Goal: Task Accomplishment & Management: Complete application form

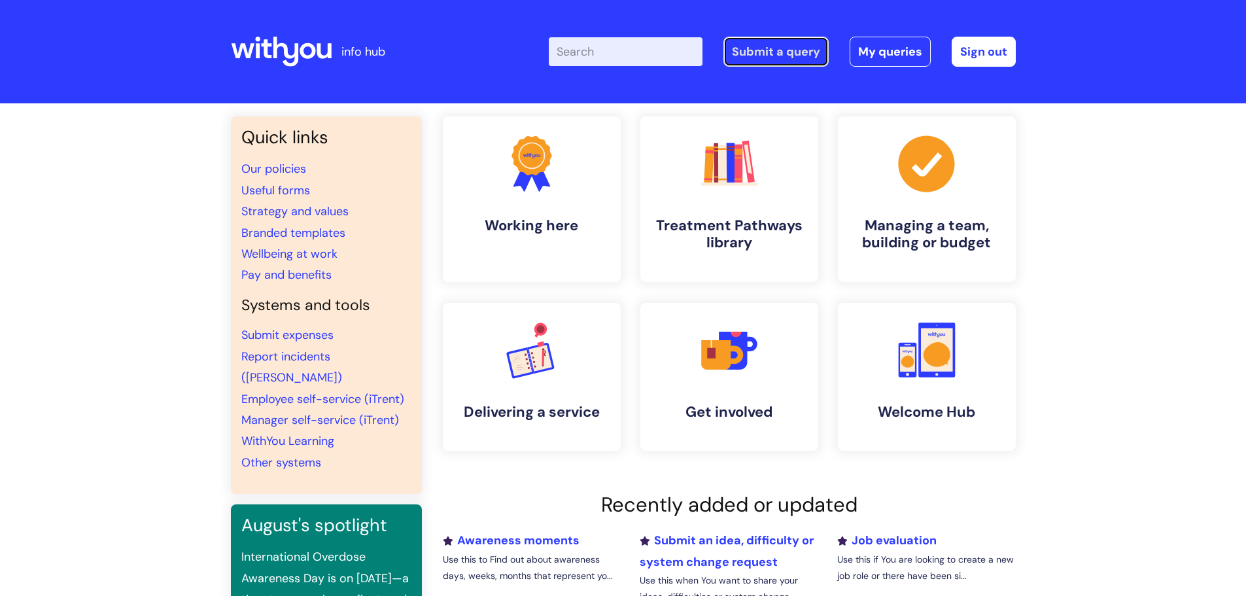
click at [794, 48] on link "Submit a query" at bounding box center [776, 52] width 105 height 30
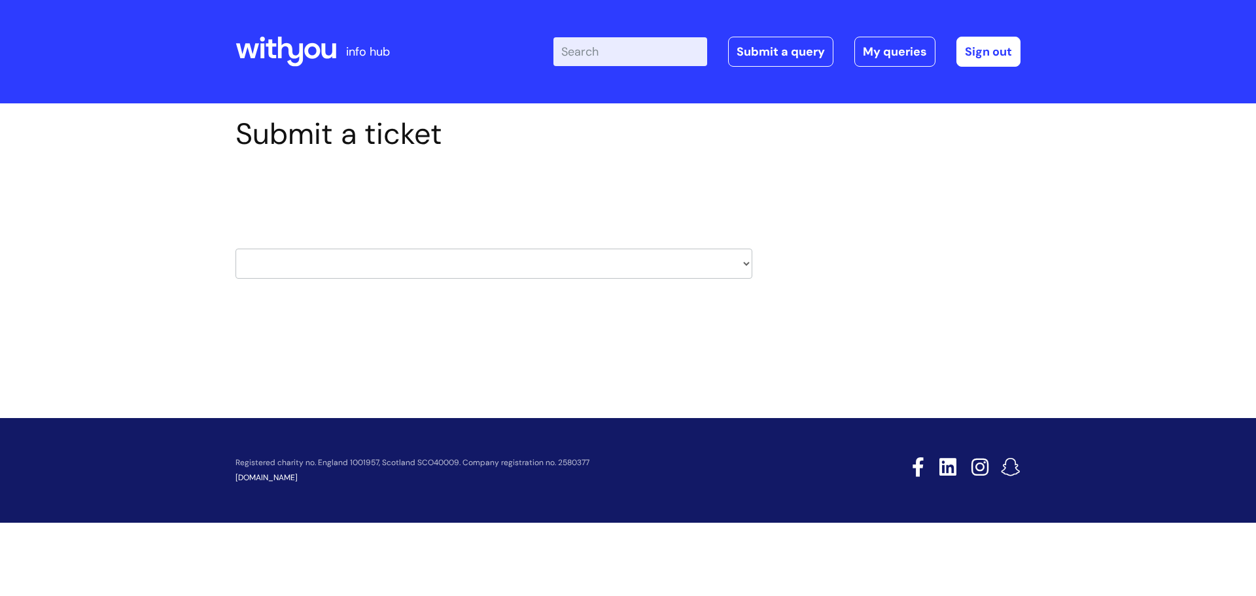
click at [588, 265] on select "HR / People IT and Support Clinical Drug Alerts Finance Accounts Data Support T…" at bounding box center [494, 264] width 517 height 30
select select "systems"
click at [236, 249] on select "HR / People IT and Support Clinical Drug Alerts Finance Accounts Data Support T…" at bounding box center [494, 264] width 517 height 30
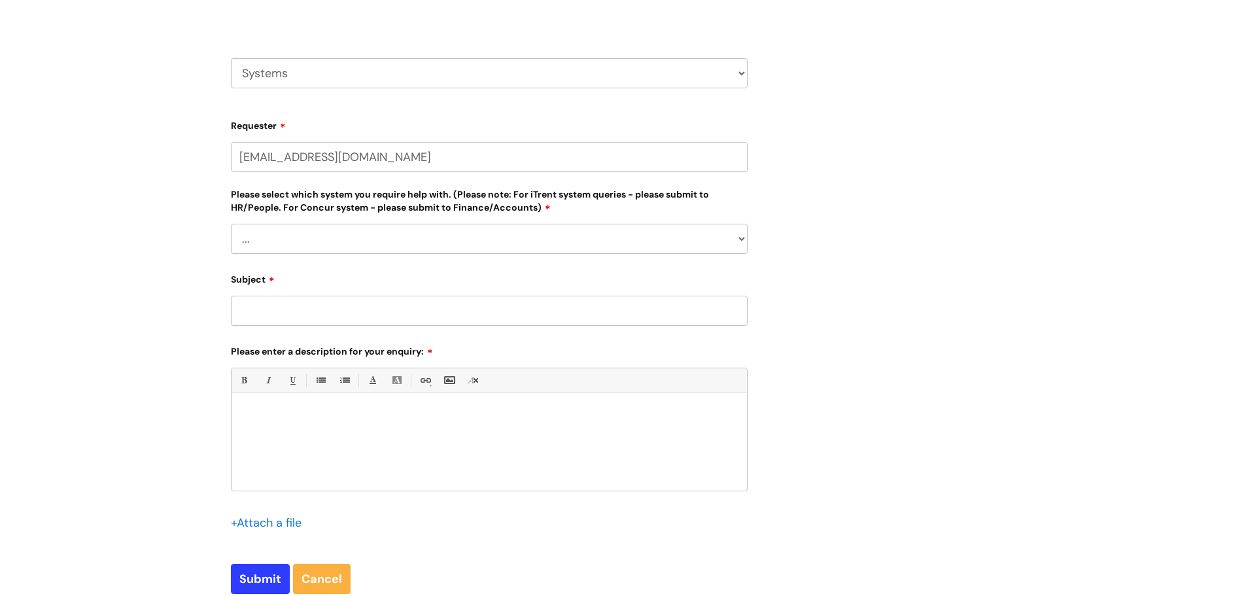
scroll to position [196, 0]
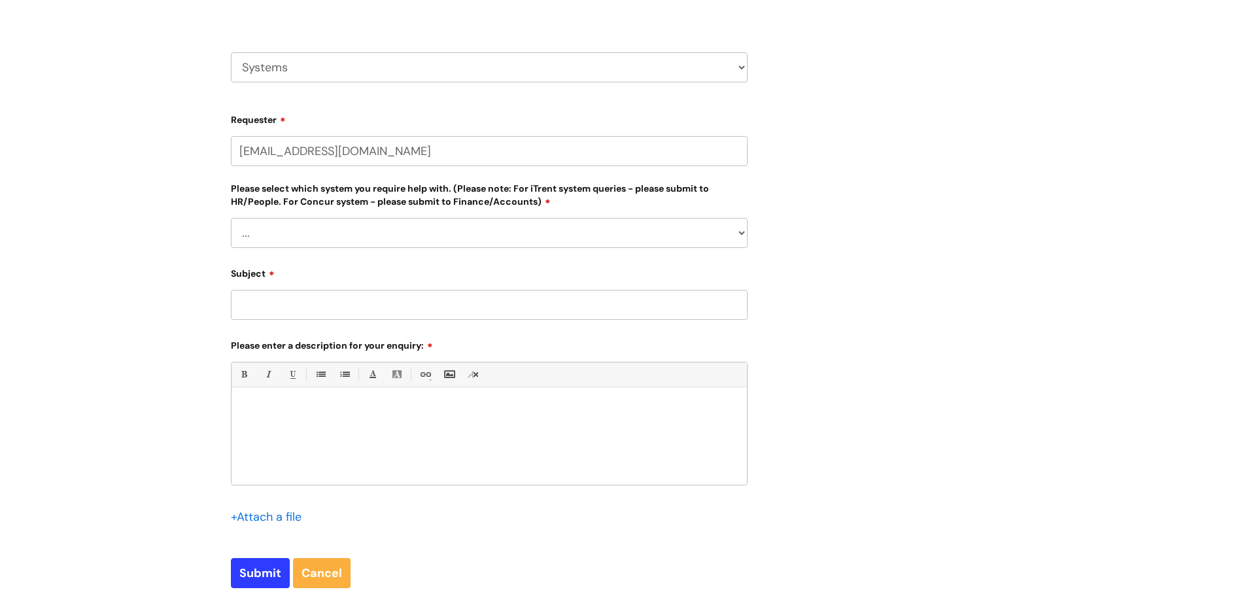
click at [334, 157] on input "[EMAIL_ADDRESS][DOMAIN_NAME]" at bounding box center [489, 151] width 517 height 30
drag, startPoint x: 330, startPoint y: 151, endPoint x: 256, endPoint y: 155, distance: 73.4
click at [256, 155] on input "[EMAIL_ADDRESS][DOMAIN_NAME]" at bounding box center [489, 151] width 517 height 30
click at [259, 154] on input "rei.Crawley@wearewithyou.org.uk" at bounding box center [489, 151] width 517 height 30
click at [500, 141] on input "rei.crawley@wearewithyou.org.uk" at bounding box center [489, 151] width 517 height 30
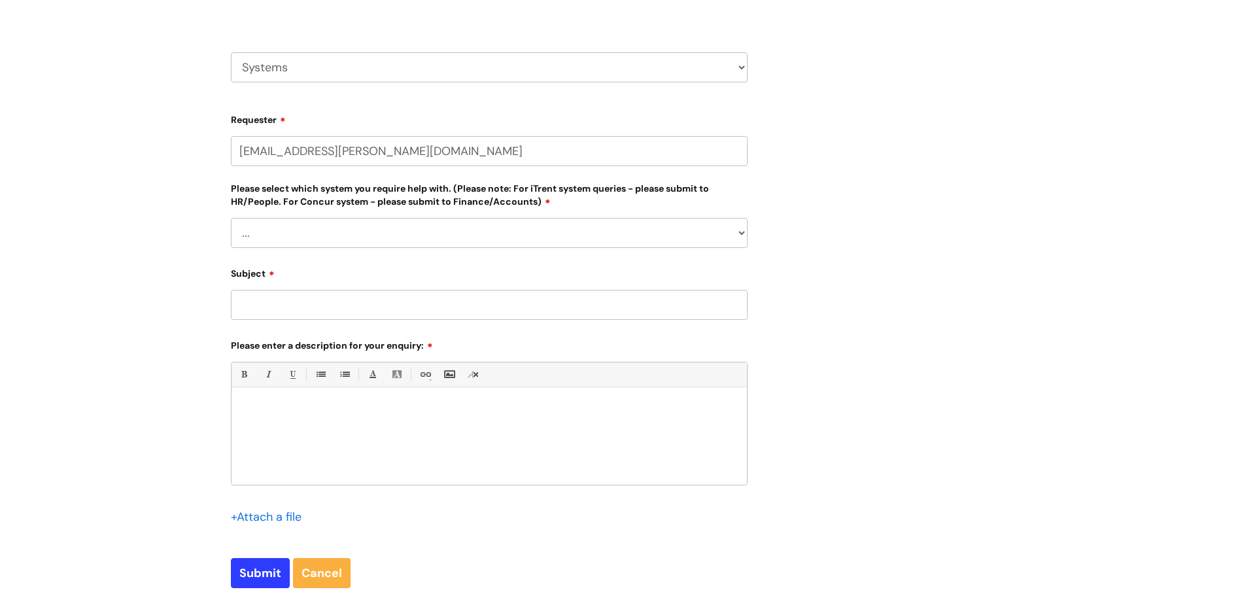
type input "rei.crawley@wearewithyou.org.uk"
click at [461, 226] on div "Please select which system you require help with. (Please note: For iTrent syst…" at bounding box center [489, 214] width 517 height 67
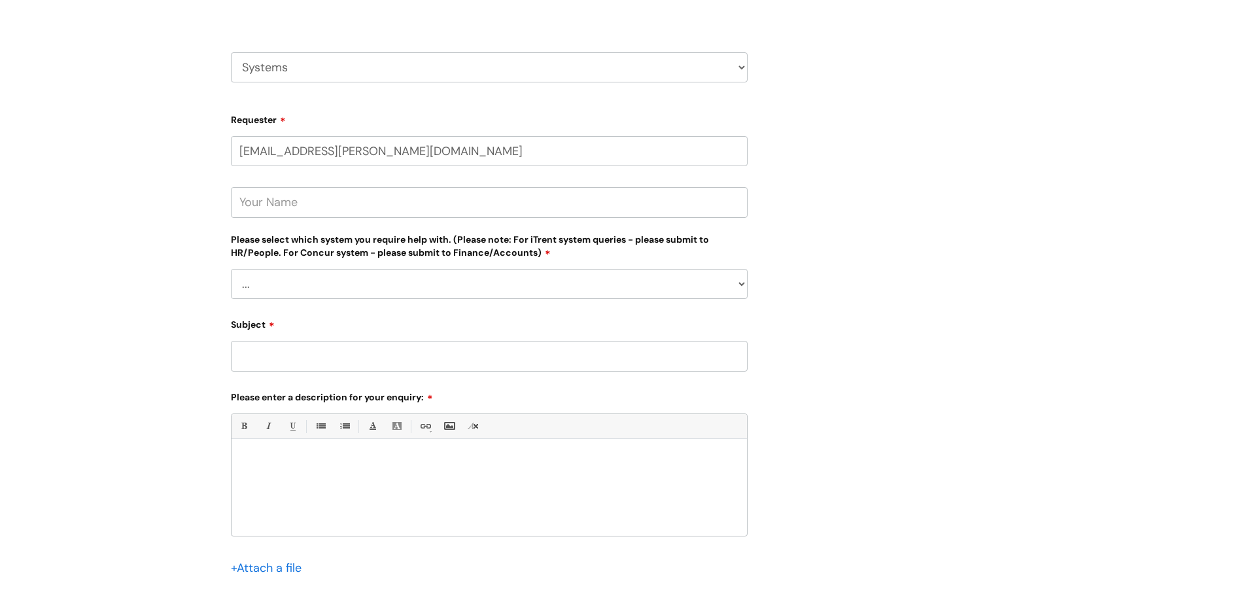
select select "[DATE][DOMAIN_NAME]"
click at [231, 269] on select "... [PERSON_NAME] Helpdesk [DATE][DOMAIN_NAME] Nebula fault ILLY CarePath fault…" at bounding box center [489, 284] width 517 height 30
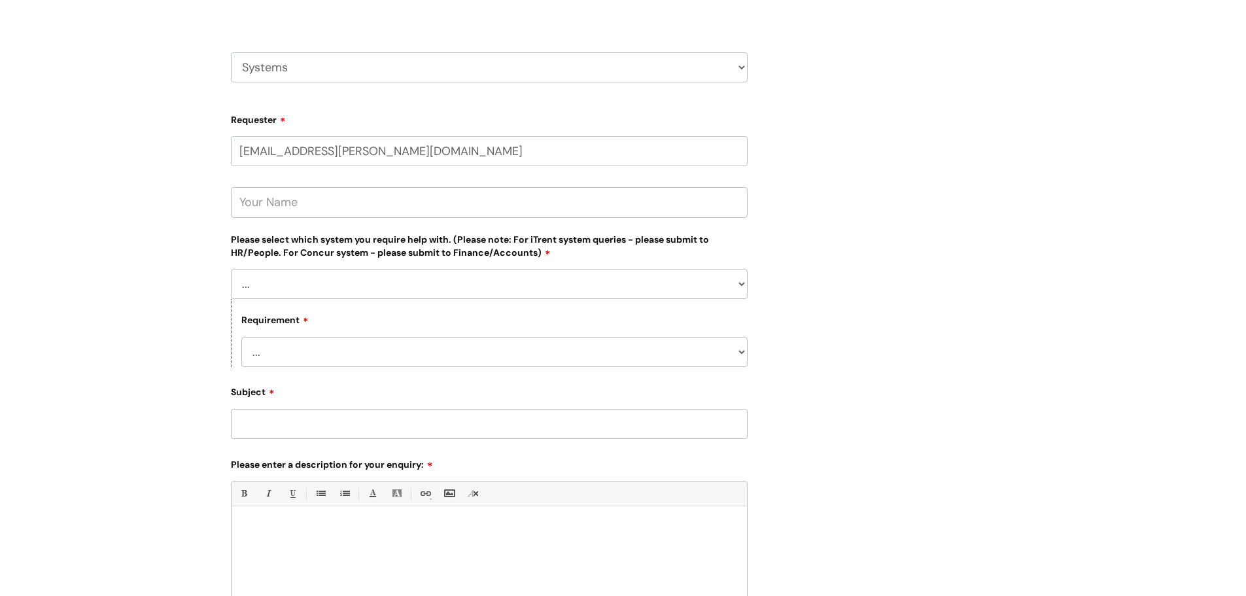
click at [330, 341] on select "... New license required Reporting a fault Training I have a query/question" at bounding box center [494, 352] width 506 height 30
select select "Reporting a fault"
click at [241, 337] on select "... New license required Reporting a fault Training I have a query/question" at bounding box center [494, 352] width 506 height 30
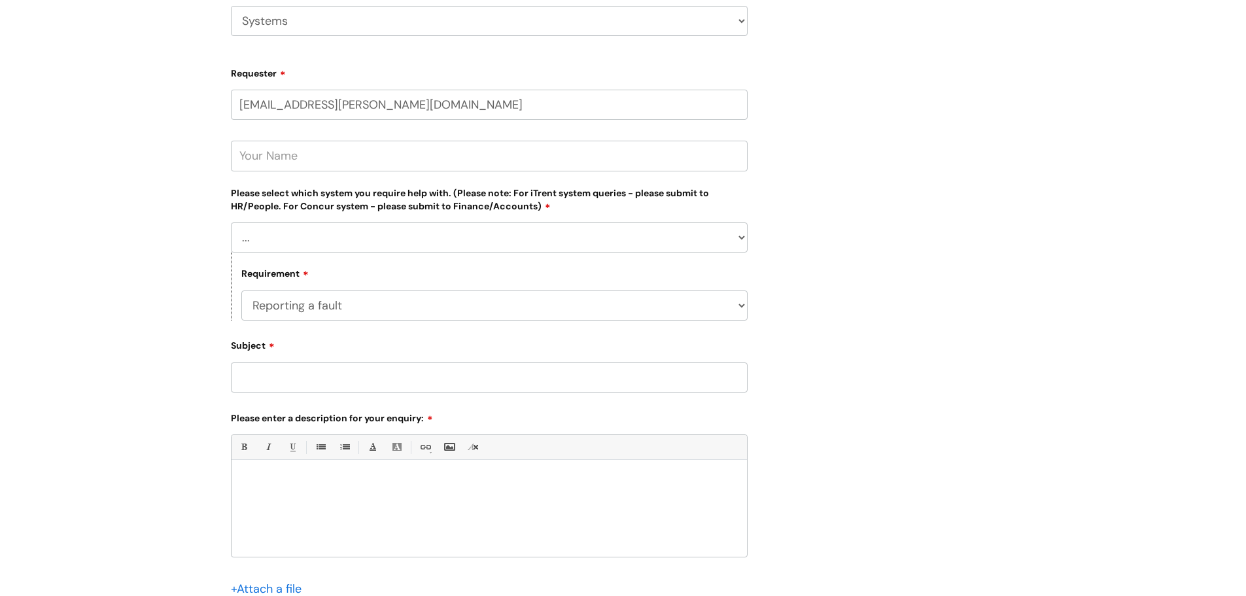
scroll to position [327, 0]
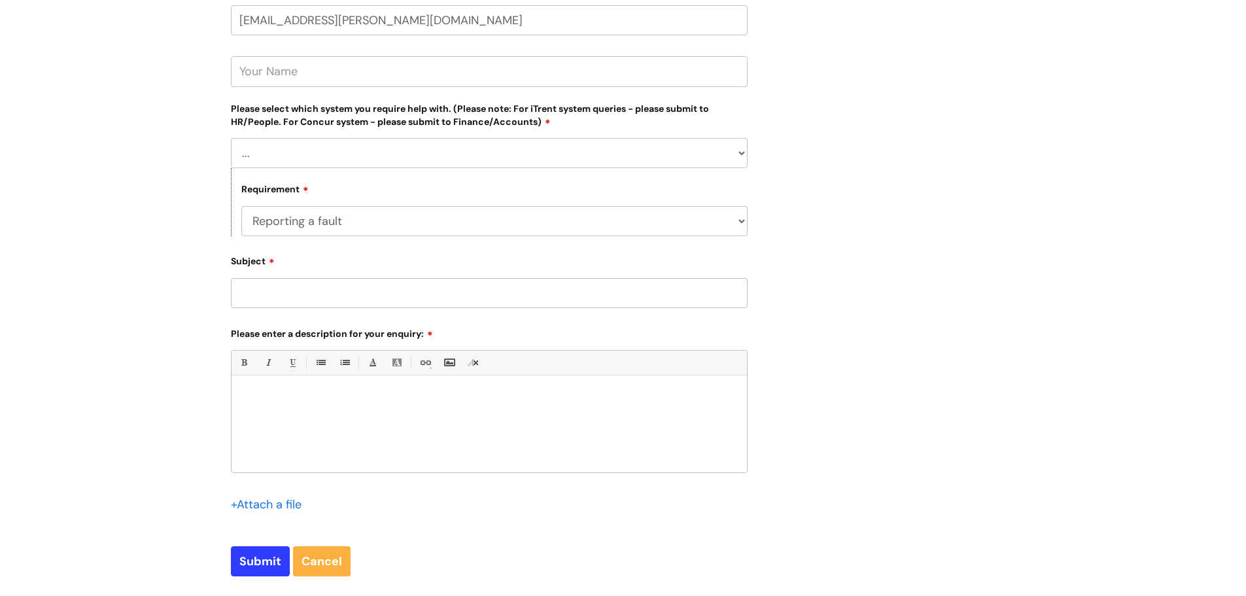
click at [304, 291] on input "Subject" at bounding box center [489, 293] width 517 height 30
type input "Cannot edit any of our L&D boards"
click at [328, 406] on div at bounding box center [490, 427] width 516 height 90
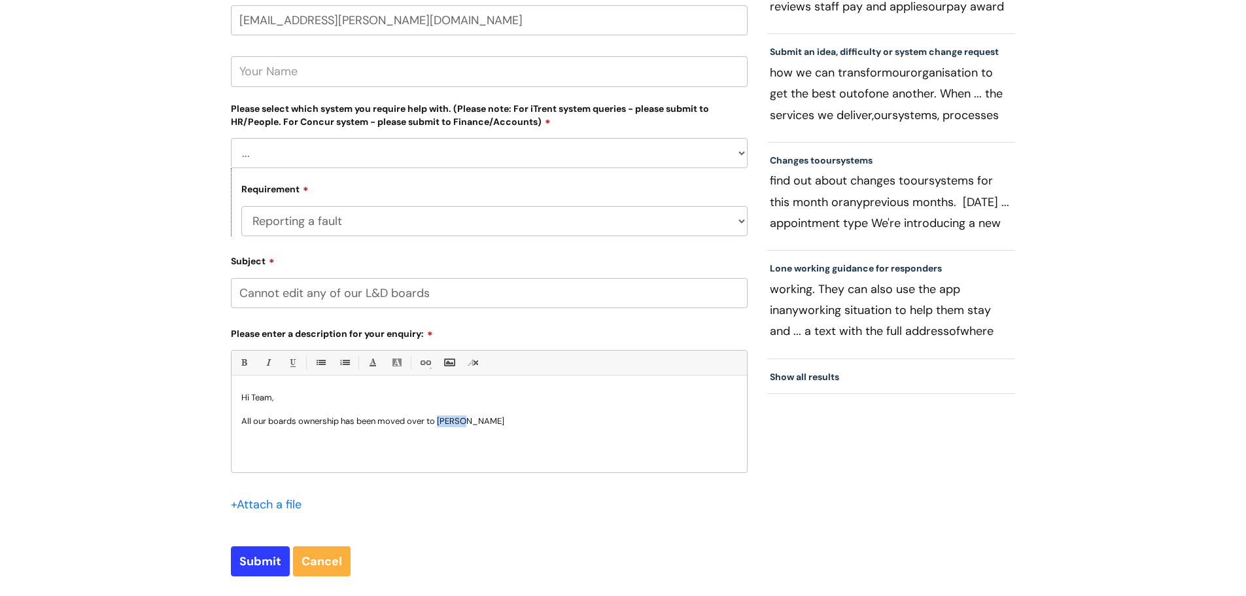
drag, startPoint x: 455, startPoint y: 423, endPoint x: 440, endPoint y: 419, distance: 14.8
click at [440, 419] on p "All our boards ownership has been moved over to Ernie" at bounding box center [489, 421] width 496 height 12
click at [499, 434] on p "All our boards ownership has been moved over to Frankie Earnshaw which has subs…" at bounding box center [489, 427] width 496 height 24
click at [408, 432] on p "All our boards ownership has been moved over to Frankie Earnshaw which has subs…" at bounding box center [489, 427] width 496 height 24
click at [510, 431] on p "All our boards ownership has been moved over to Frankie Earnshaw which has subs…" at bounding box center [489, 427] width 496 height 24
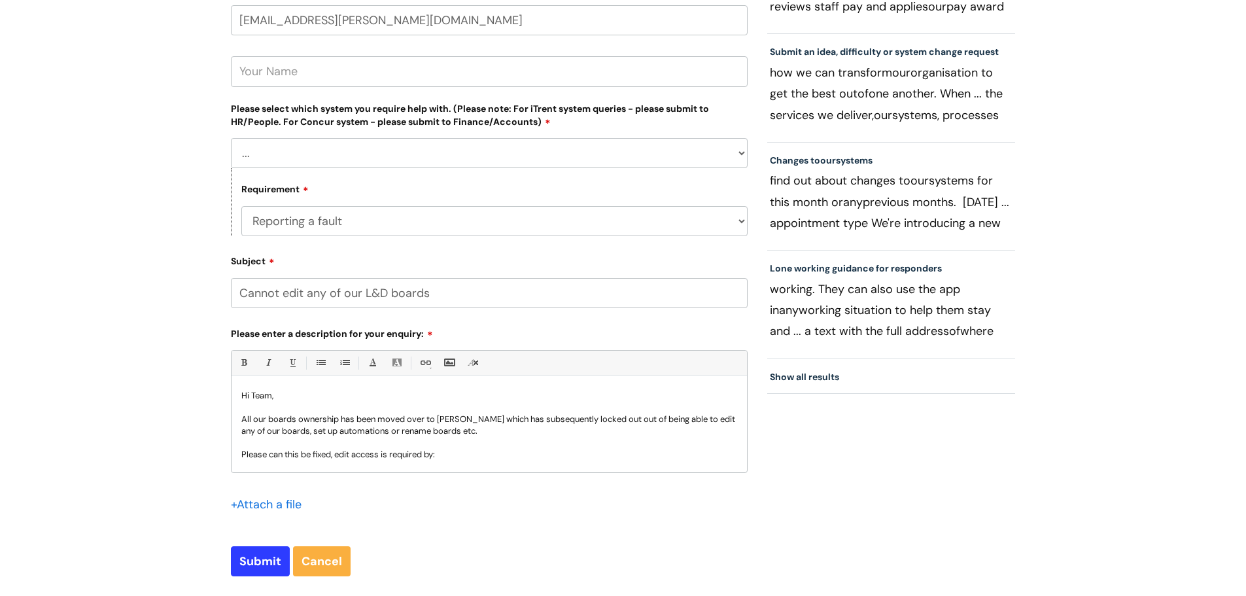
scroll to position [14, 0]
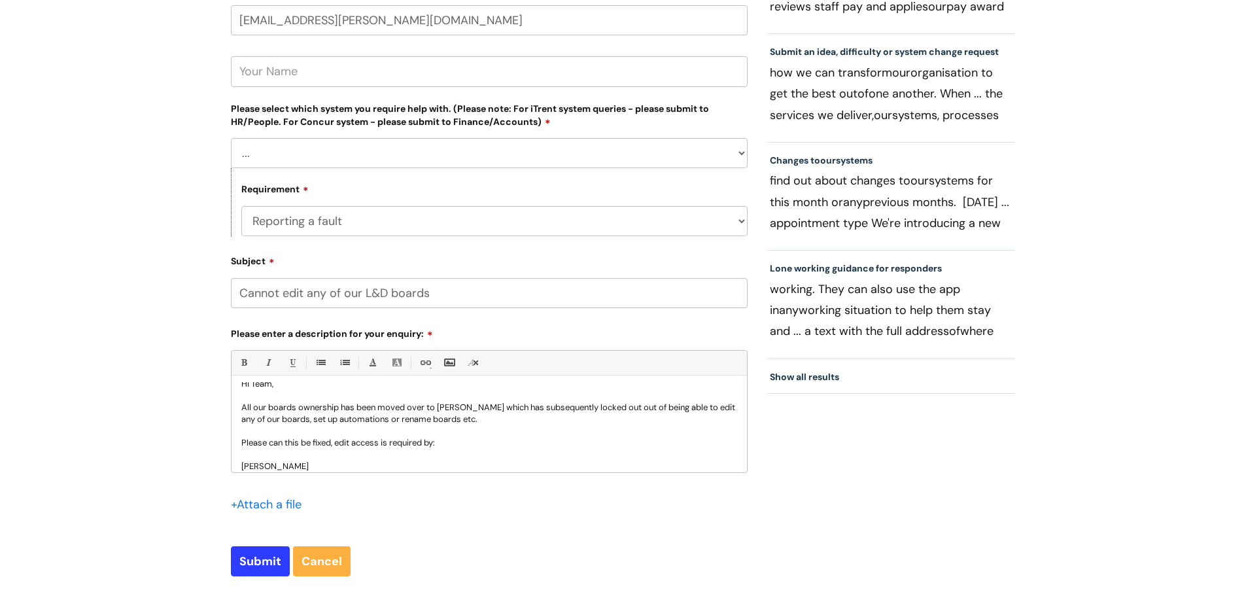
click at [243, 464] on p "[PERSON_NAME]" at bounding box center [489, 467] width 496 height 12
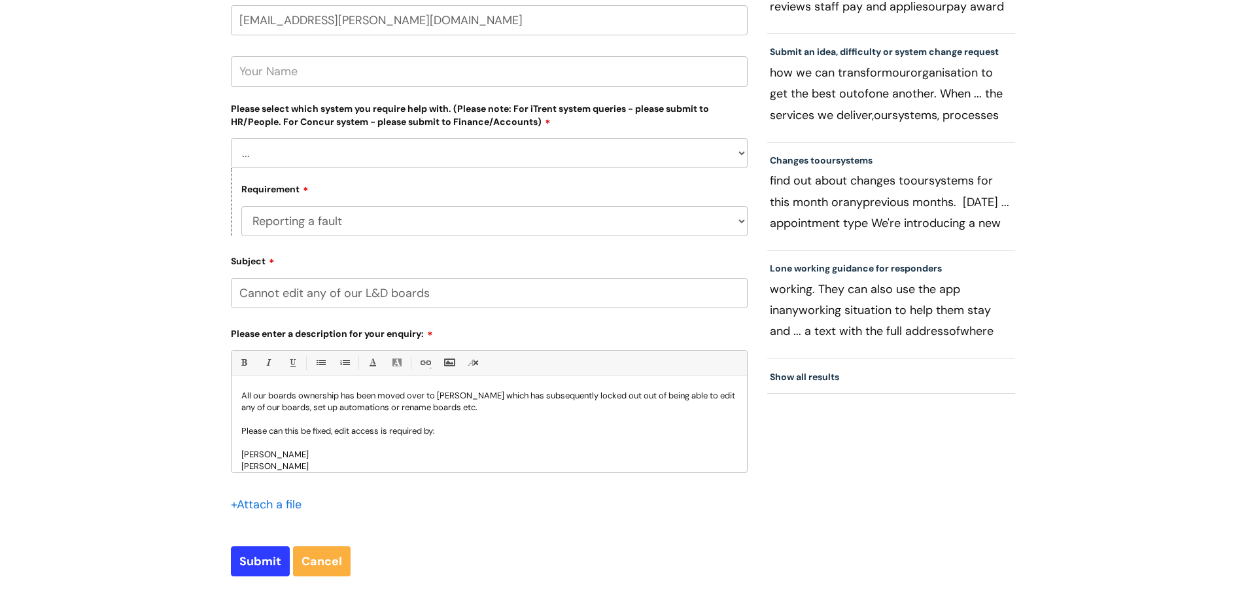
click at [292, 469] on p "[PERSON_NAME]" at bounding box center [489, 467] width 496 height 12
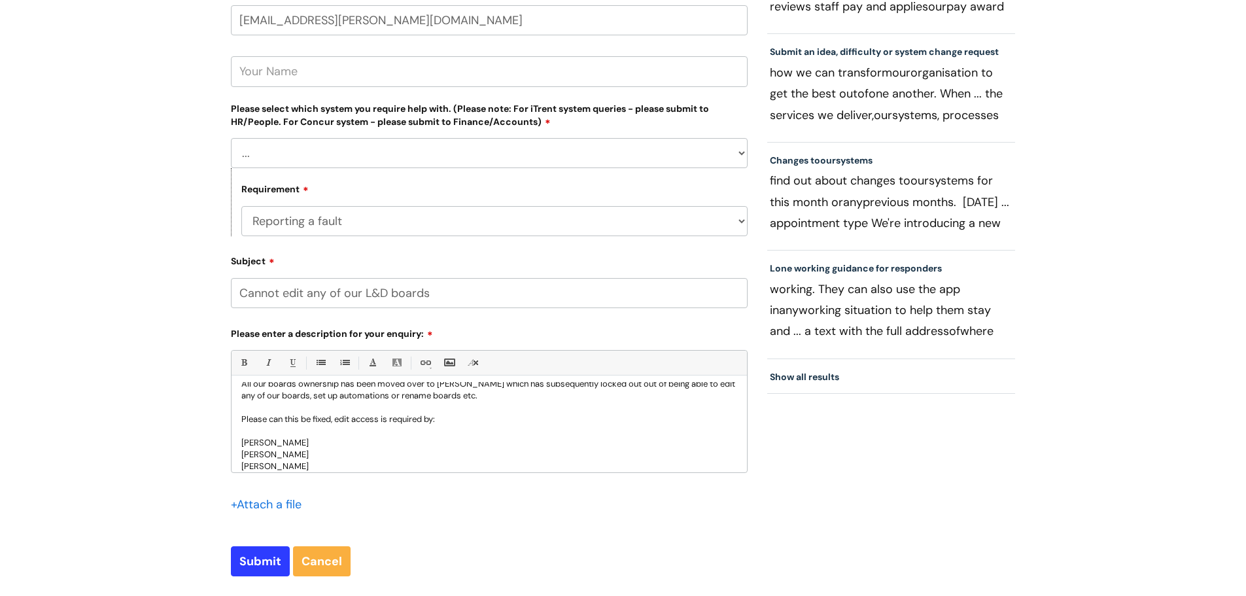
scroll to position [49, 0]
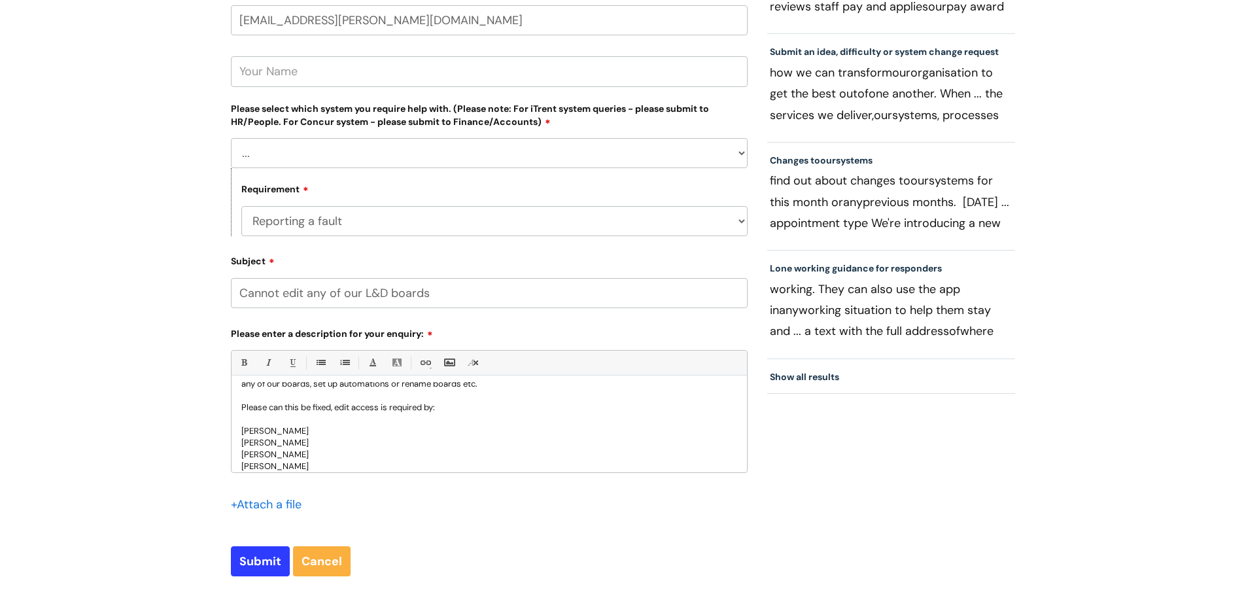
click at [290, 455] on p "Emily Lloyd" at bounding box center [489, 455] width 496 height 12
click at [247, 418] on p at bounding box center [489, 420] width 496 height 12
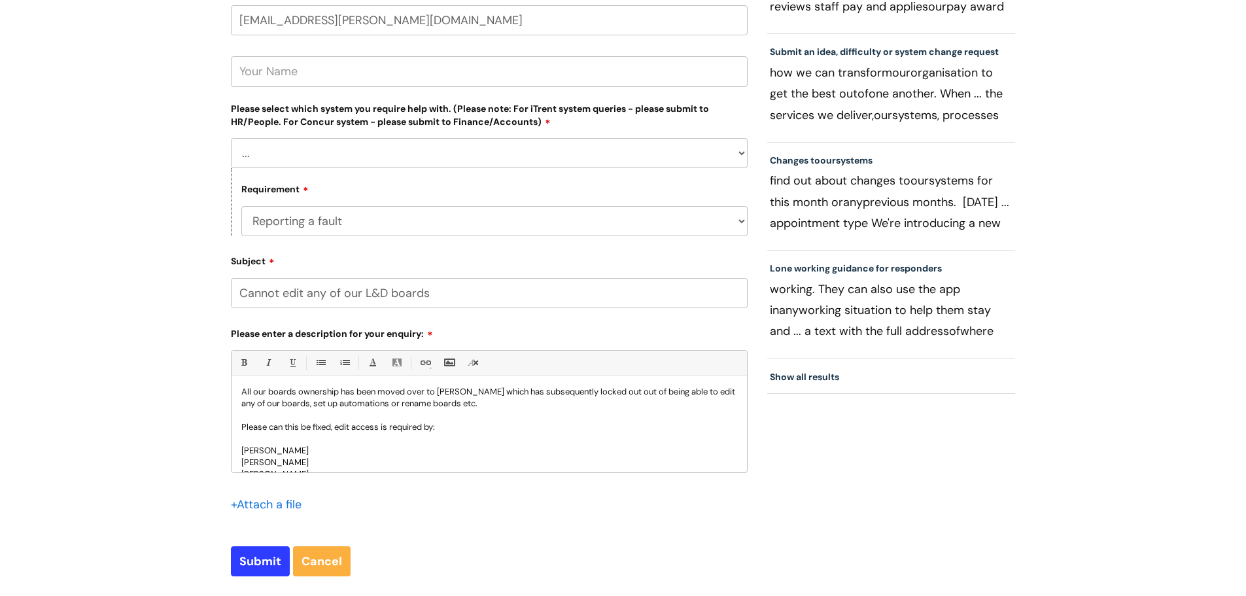
scroll to position [59, 0]
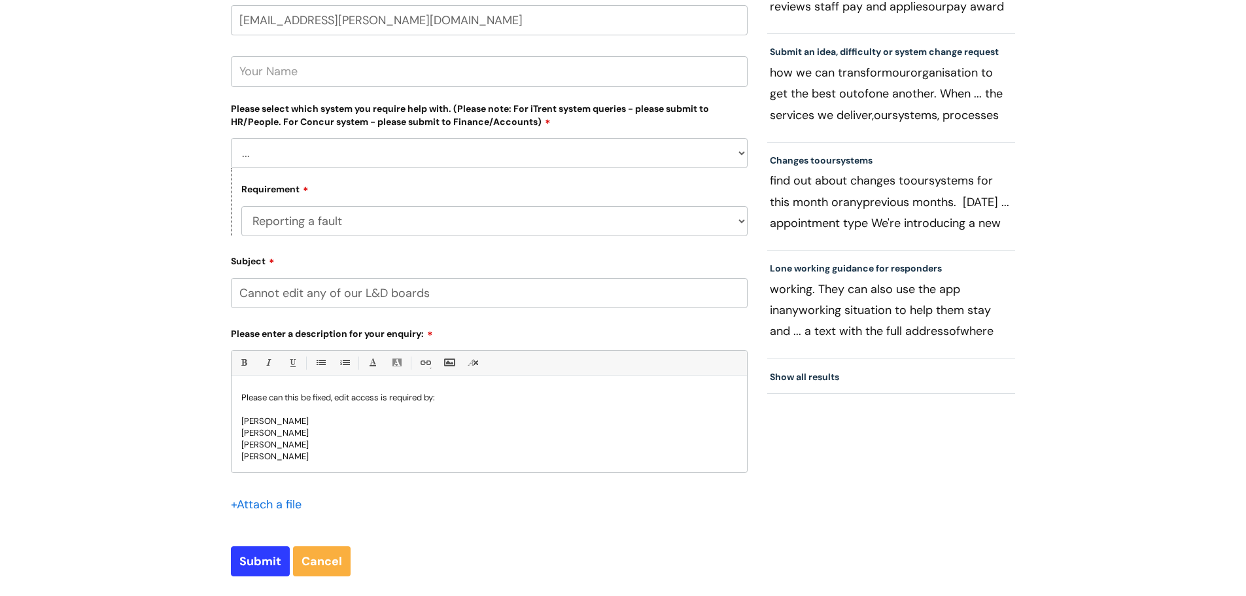
click at [308, 457] on p "Jane Compton" at bounding box center [489, 457] width 496 height 12
drag, startPoint x: 308, startPoint y: 457, endPoint x: 171, endPoint y: 464, distance: 136.3
click at [171, 464] on div "Submit a ticket Select issue type HR / People IT and Support Clinical Drug Aler…" at bounding box center [623, 214] width 1246 height 876
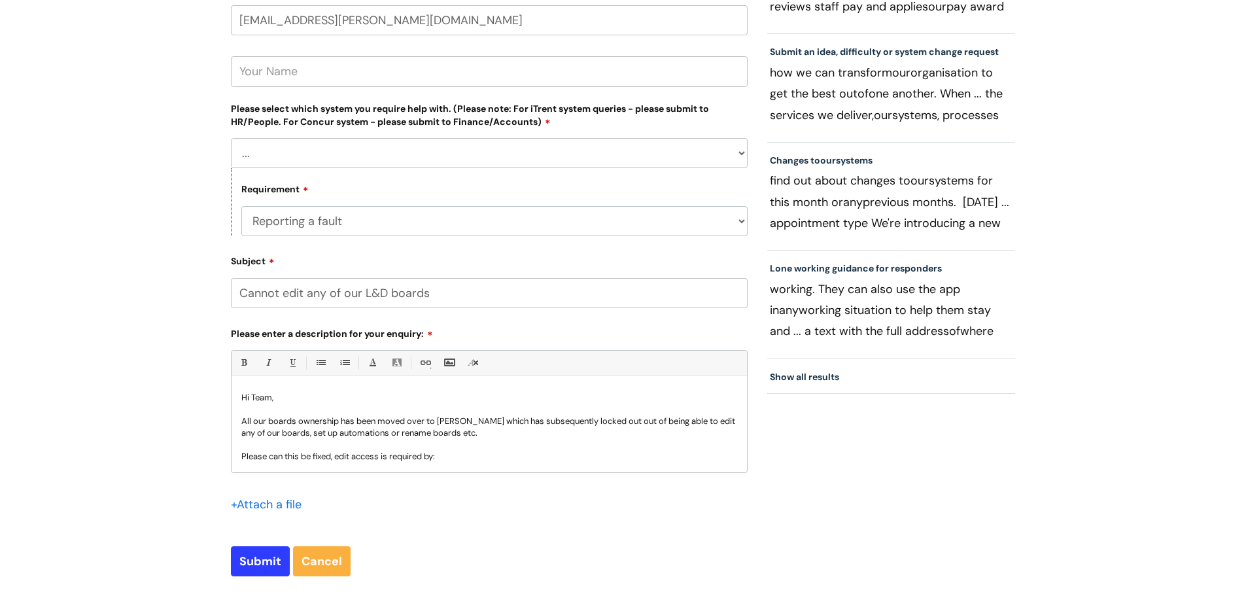
click at [326, 432] on p "All our boards ownership has been moved over to Frankie Earnshaw which has subs…" at bounding box center [489, 427] width 496 height 24
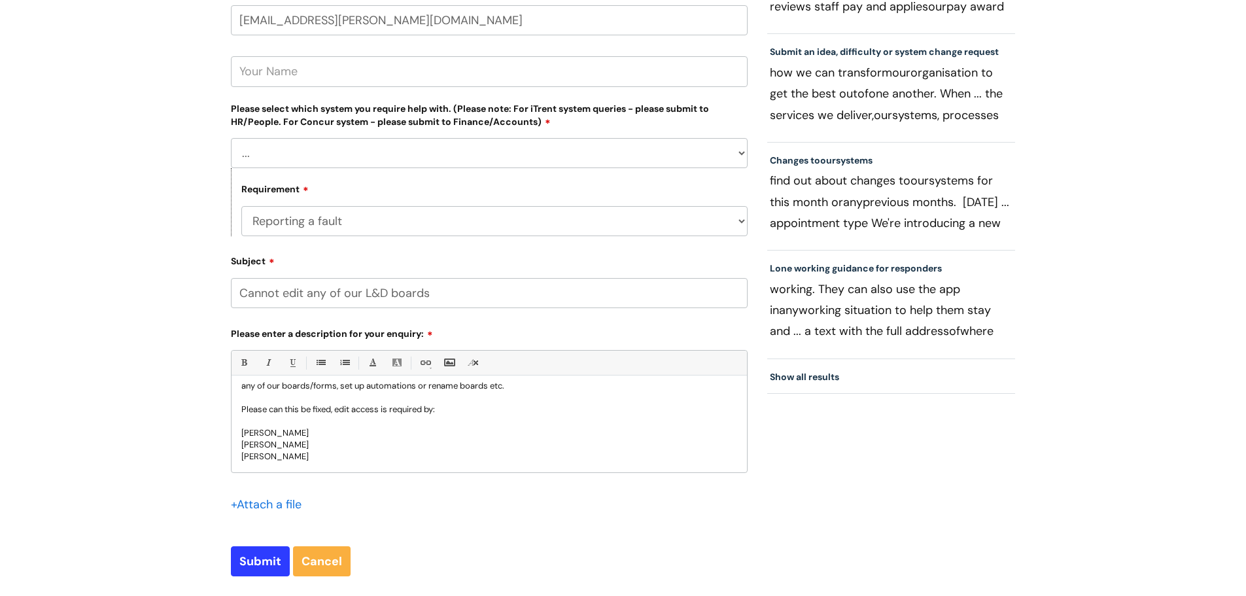
click at [296, 450] on p "[PERSON_NAME]" at bounding box center [489, 445] width 496 height 12
click at [304, 459] on p "Emily Lloyd" at bounding box center [489, 457] width 496 height 12
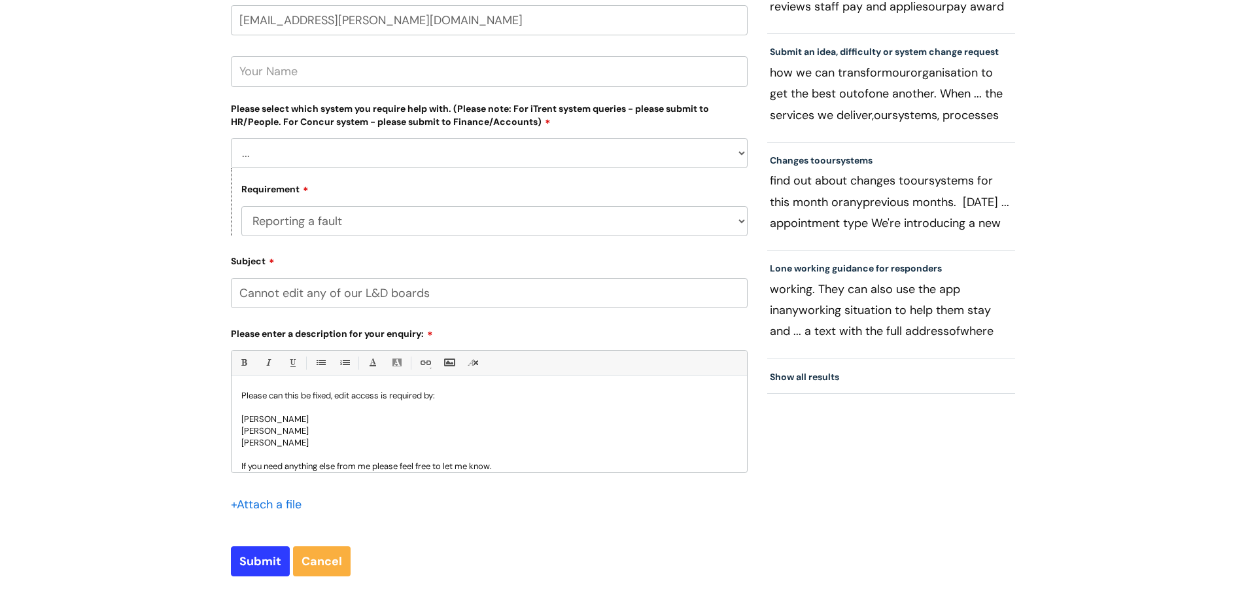
scroll to position [73, 0]
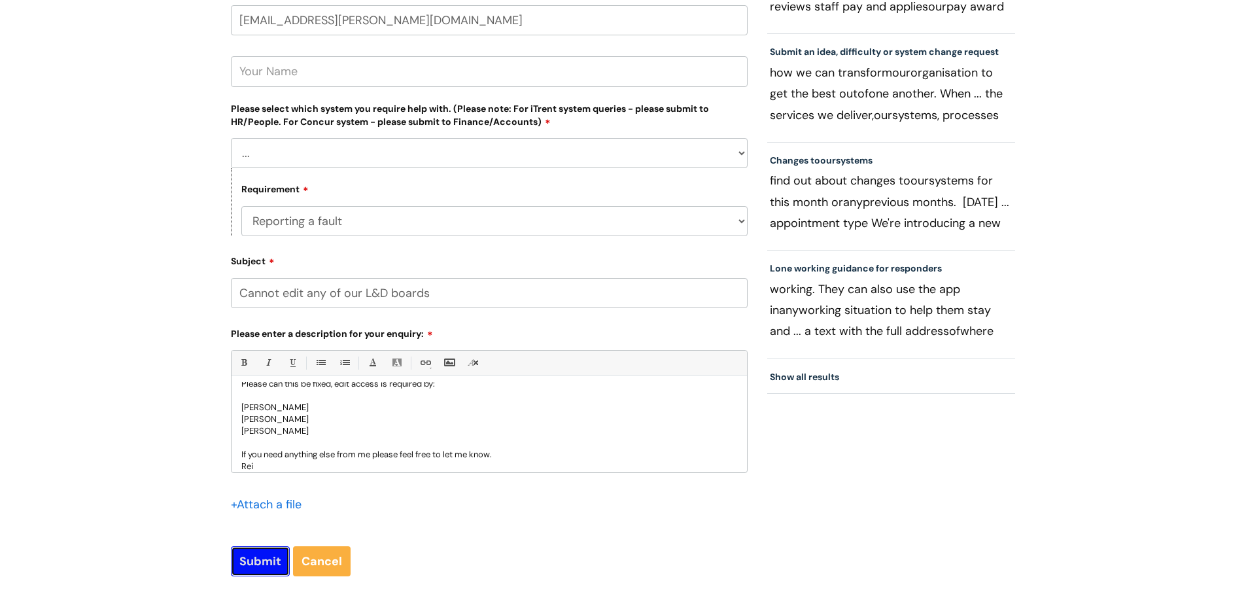
click at [268, 561] on input "Submit" at bounding box center [260, 561] width 59 height 30
type input "Please Wait..."
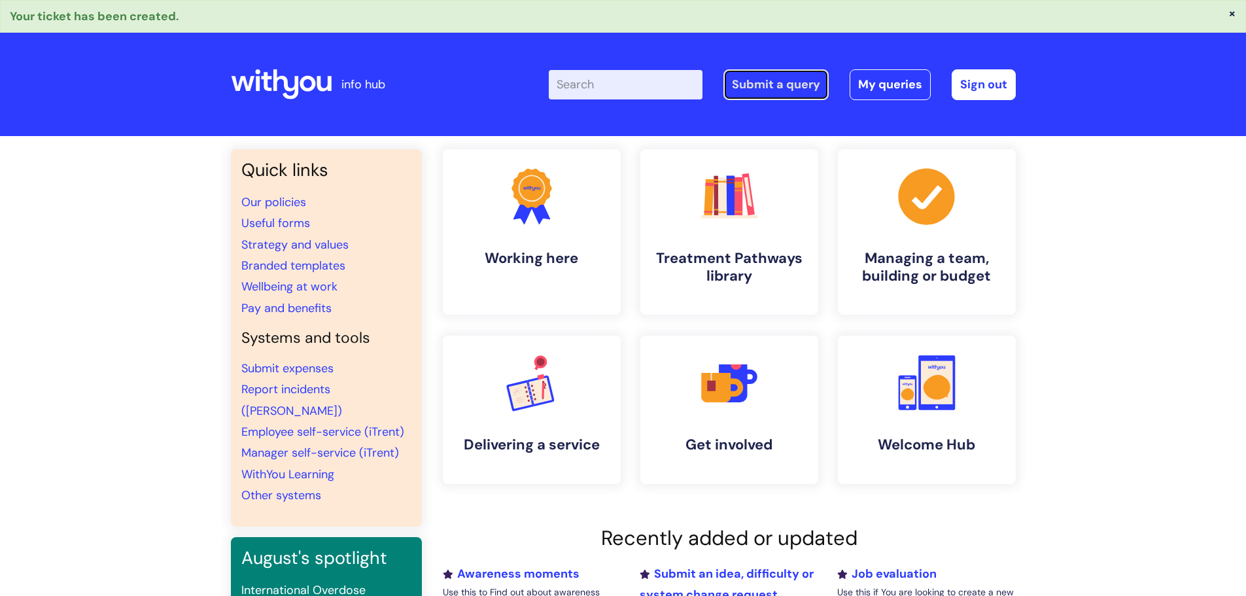
click at [797, 84] on link "Submit a query" at bounding box center [776, 84] width 105 height 30
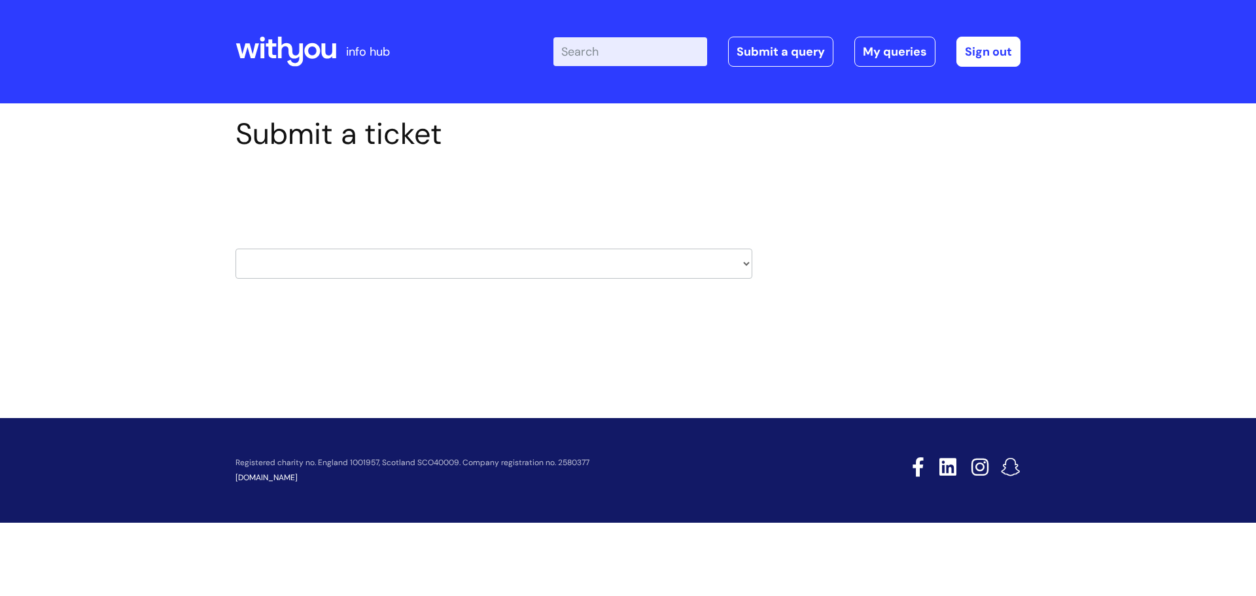
click at [745, 265] on select "HR / People IT and Support Clinical Drug Alerts Finance Accounts Data Support T…" at bounding box center [494, 264] width 517 height 30
select select "systems"
click at [236, 249] on select "HR / People IT and Support Clinical Drug Alerts Finance Accounts Data Support T…" at bounding box center [494, 264] width 517 height 30
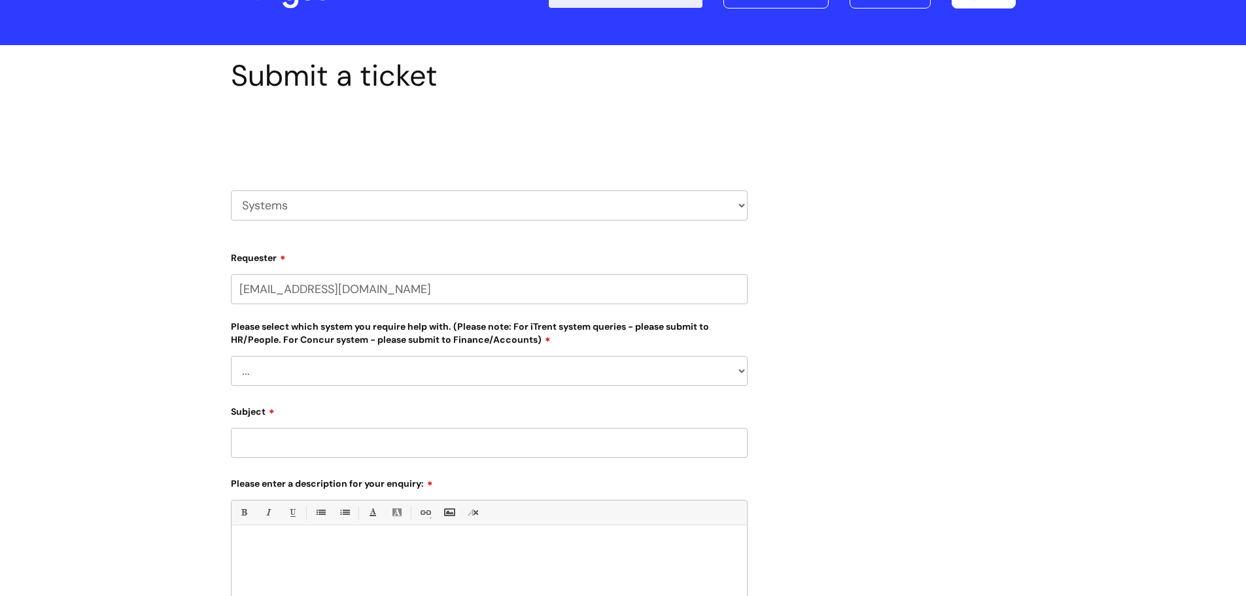
scroll to position [131, 0]
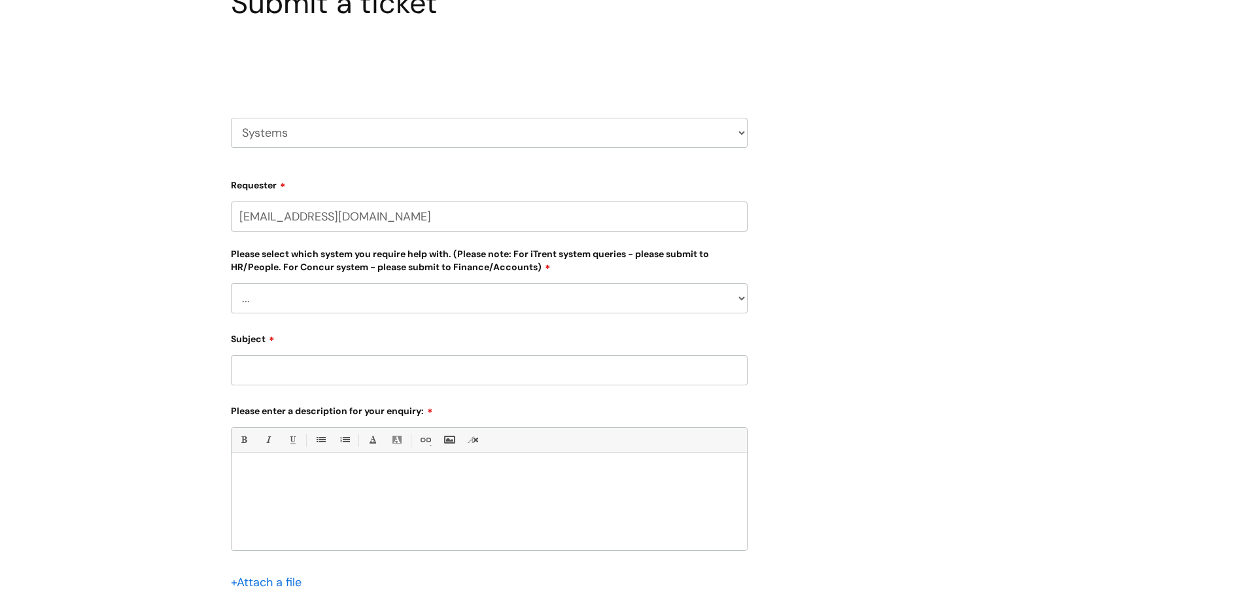
click at [351, 301] on select "... [PERSON_NAME] Helpdesk [DATE][DOMAIN_NAME] Nebula fault ILLY CarePath fault…" at bounding box center [489, 298] width 517 height 30
select select "[DATE][DOMAIN_NAME]"
click at [231, 283] on select "... [PERSON_NAME] Helpdesk [DATE][DOMAIN_NAME] Nebula fault ILLY CarePath fault…" at bounding box center [489, 298] width 517 height 30
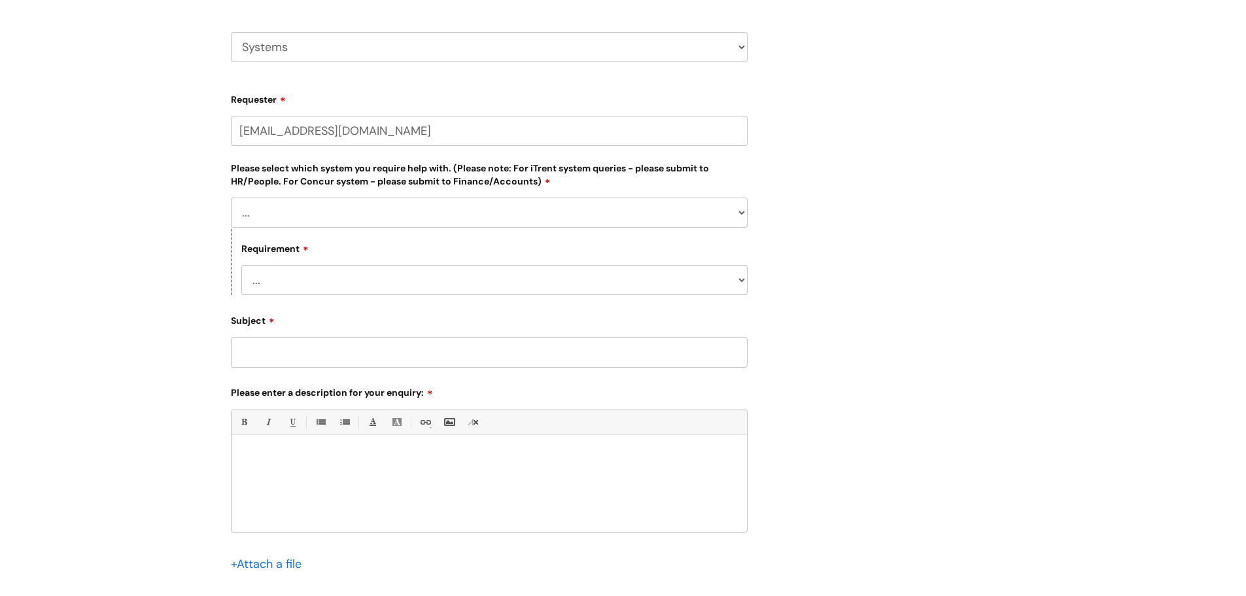
scroll to position [196, 0]
